Goal: Transaction & Acquisition: Purchase product/service

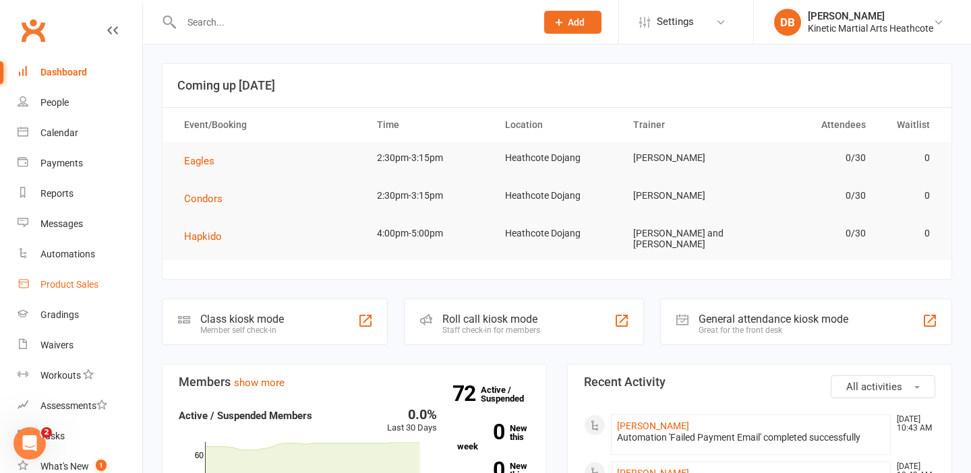
click at [63, 281] on div "Product Sales" at bounding box center [69, 284] width 58 height 11
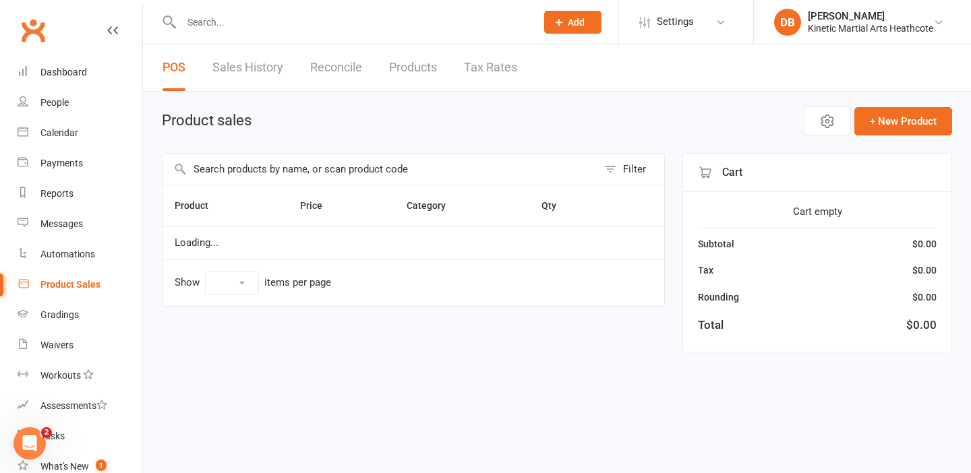
select select "10"
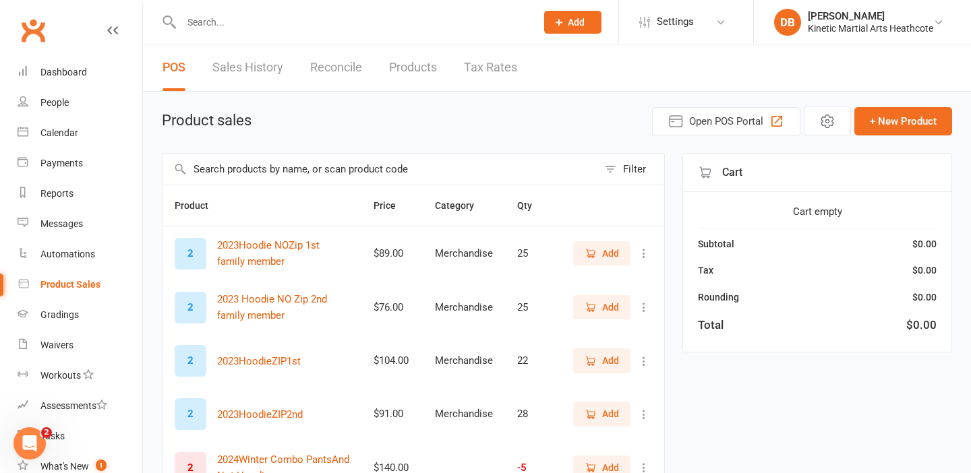
click at [242, 179] on input "text" at bounding box center [379, 169] width 435 height 31
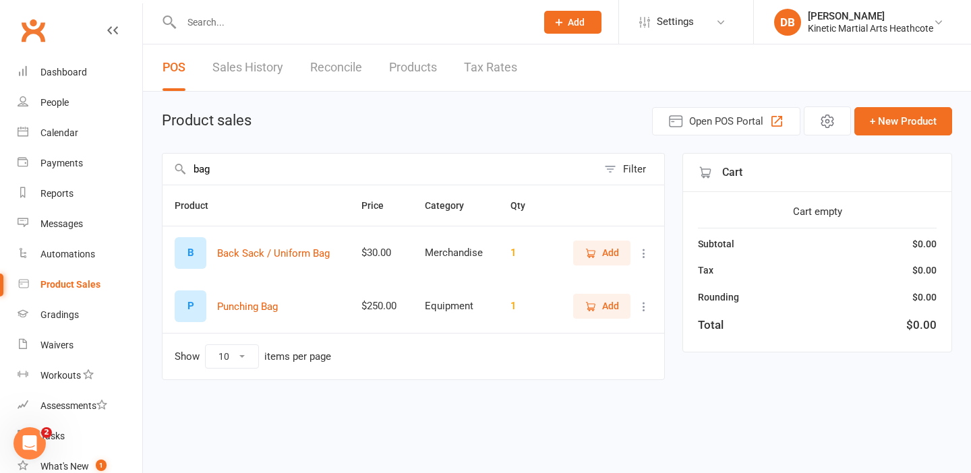
type input "bag"
click at [271, 253] on button "Back Sack / Uniform Bag" at bounding box center [273, 253] width 113 height 16
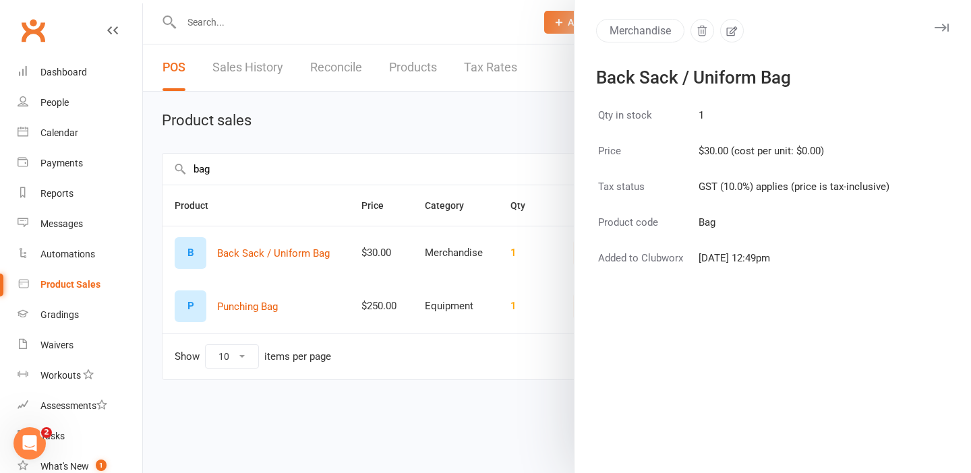
click at [462, 117] on div at bounding box center [557, 236] width 828 height 473
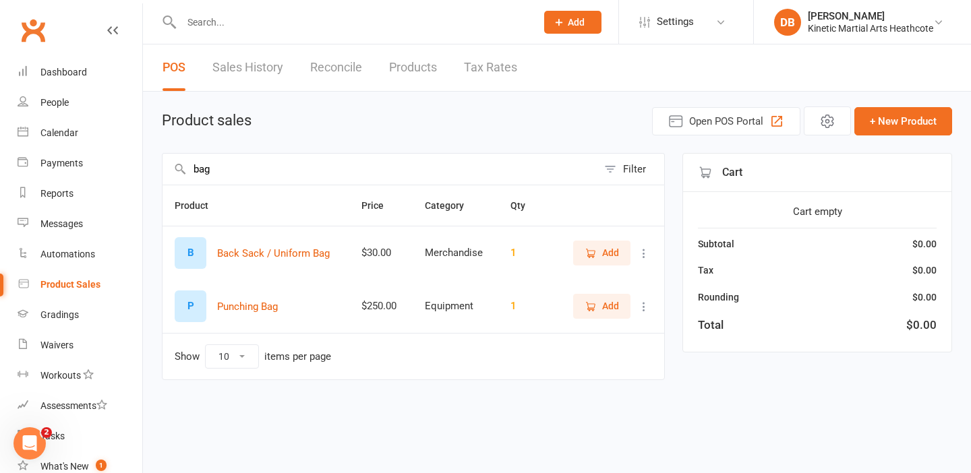
click at [609, 252] on span "Add" at bounding box center [610, 252] width 17 height 15
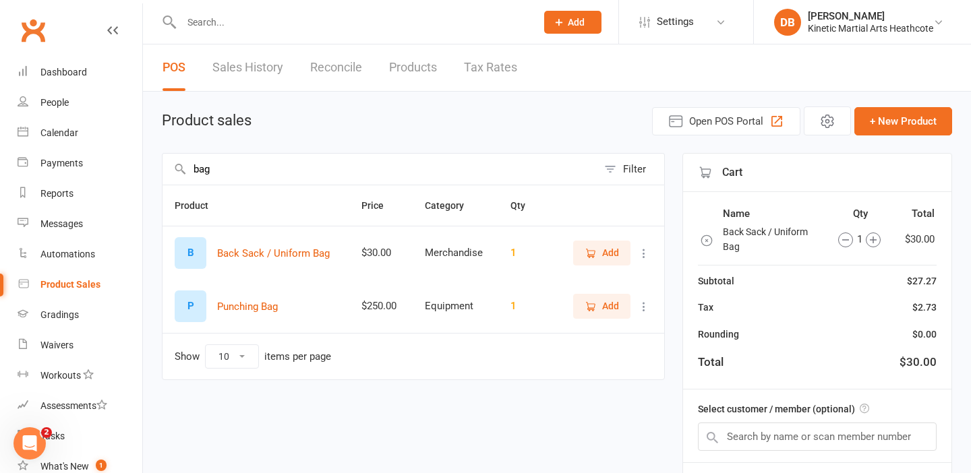
scroll to position [119, 0]
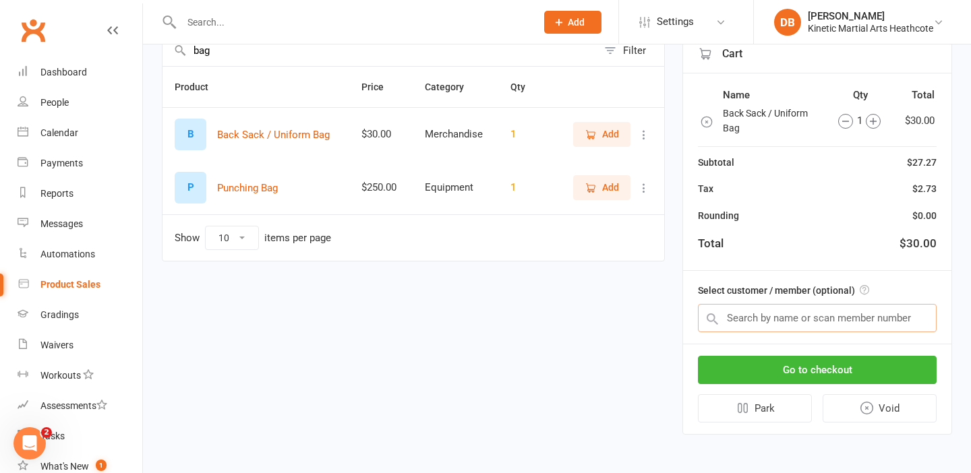
click at [742, 321] on input "text" at bounding box center [817, 318] width 239 height 28
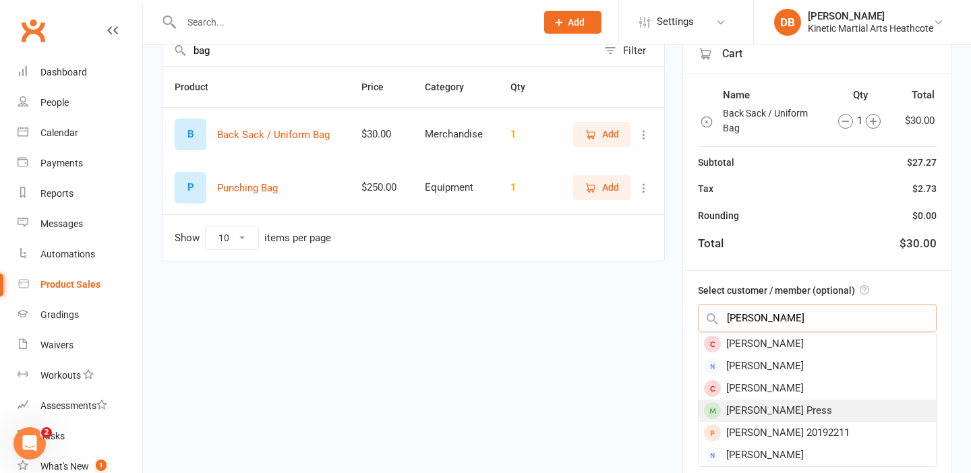
type input "amelia"
click at [762, 410] on div "[PERSON_NAME] Press" at bounding box center [816, 411] width 237 height 22
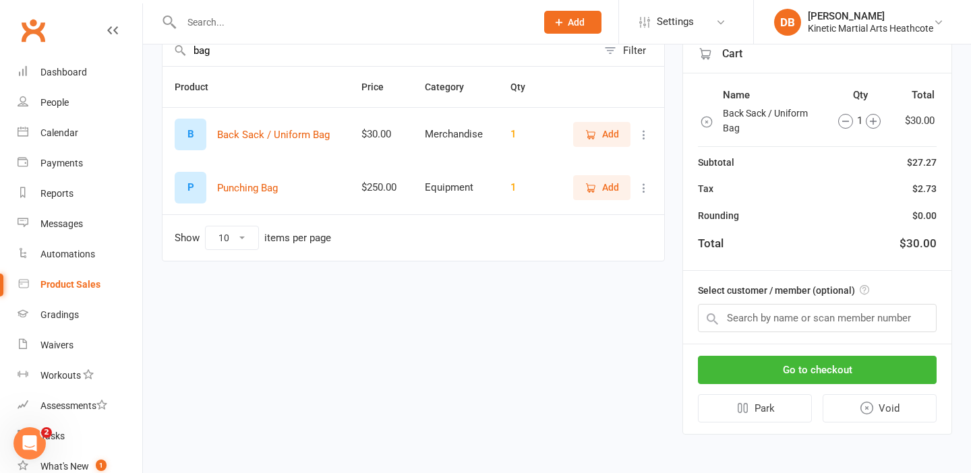
scroll to position [115, 0]
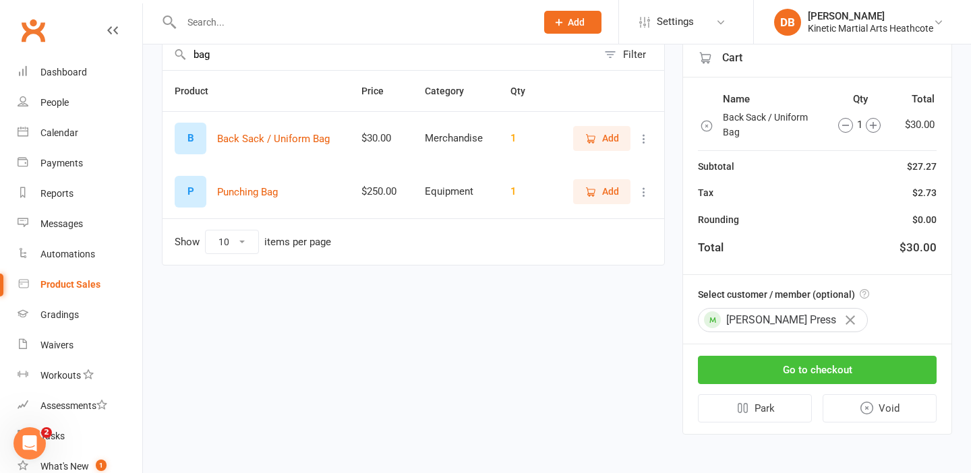
click at [771, 365] on button "Go to checkout" at bounding box center [817, 370] width 239 height 28
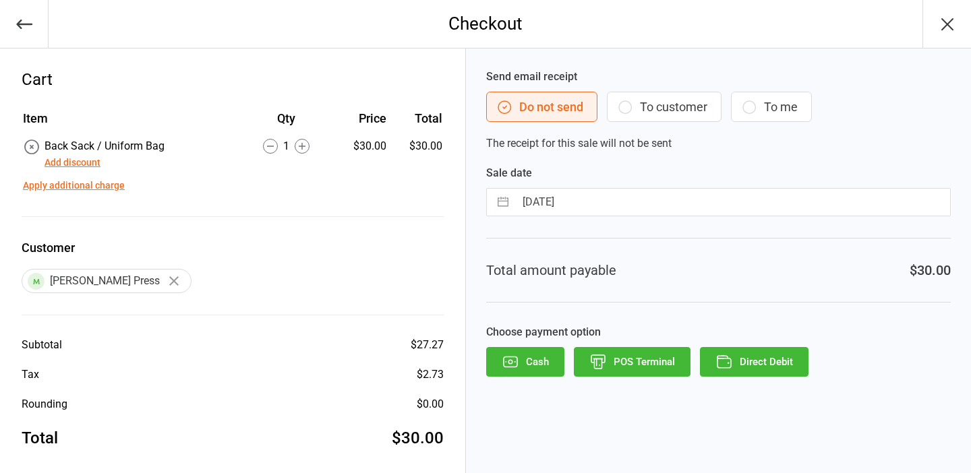
click at [80, 163] on button "Add discount" at bounding box center [72, 163] width 56 height 14
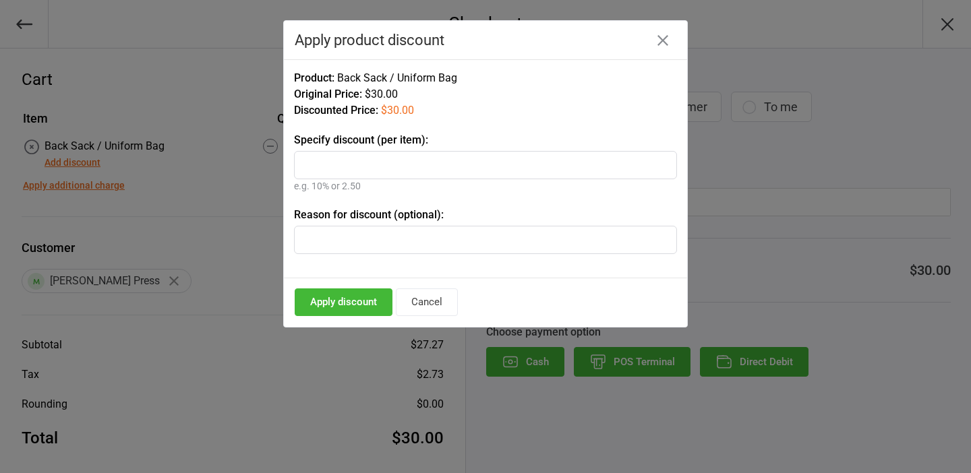
click at [665, 44] on icon "button" at bounding box center [662, 40] width 11 height 11
